Goal: Go to known website: Access a specific website the user already knows

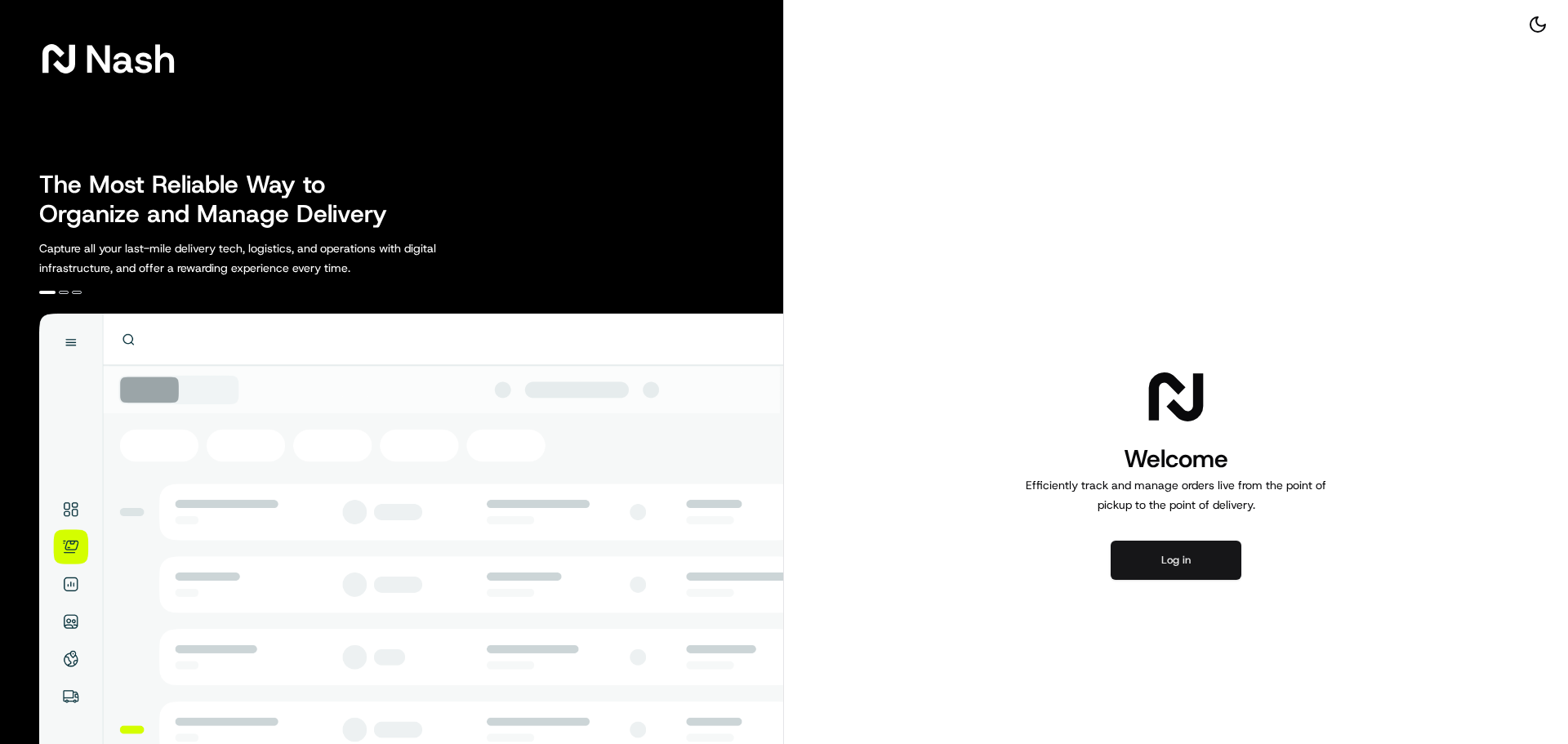
click at [1154, 563] on button "Log in" at bounding box center [1176, 559] width 131 height 39
